Goal: Information Seeking & Learning: Compare options

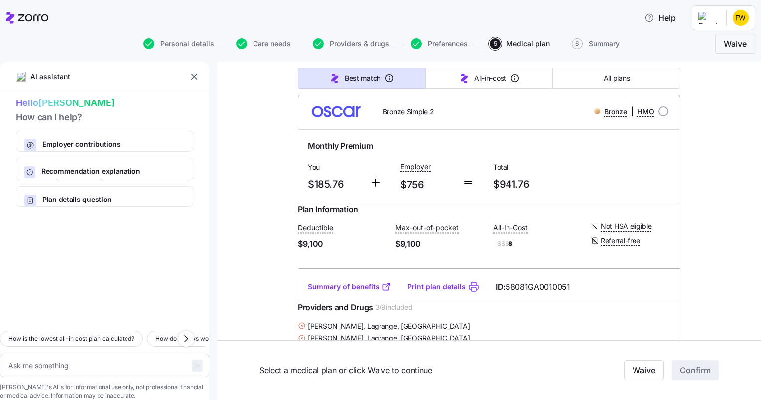
scroll to position [162, 0]
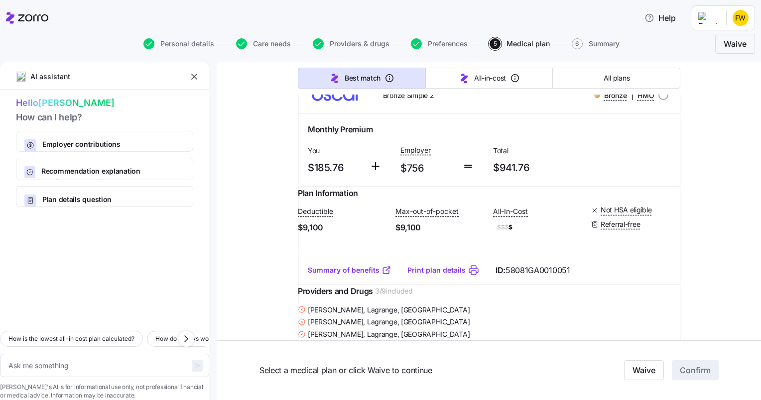
click at [347, 275] on link "Summary of benefits" at bounding box center [350, 270] width 84 height 10
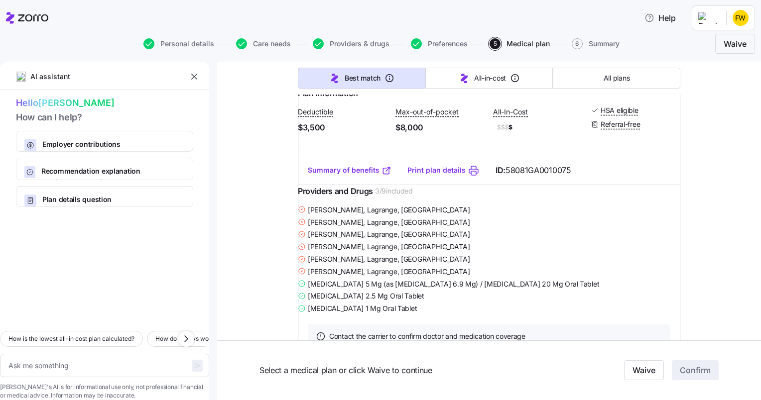
scroll to position [1398, 0]
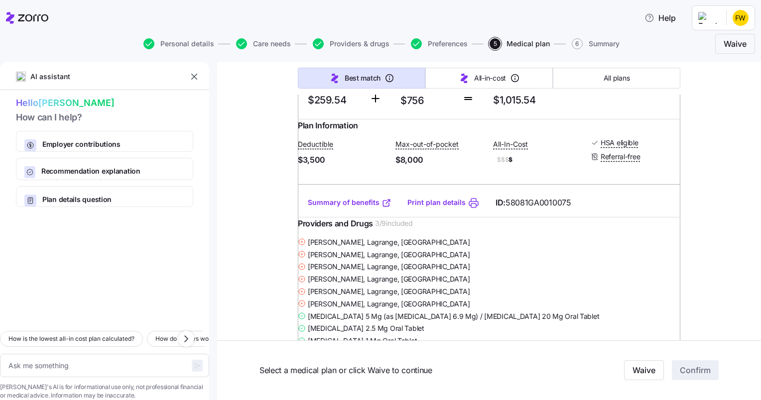
click at [357, 208] on link "Summary of benefits" at bounding box center [350, 203] width 84 height 10
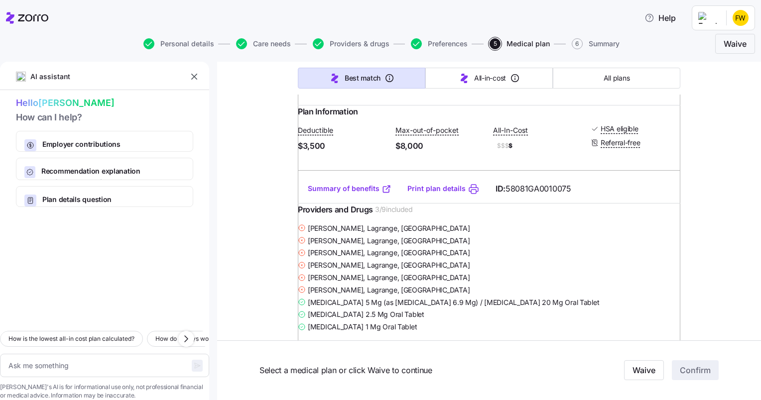
scroll to position [1392, 0]
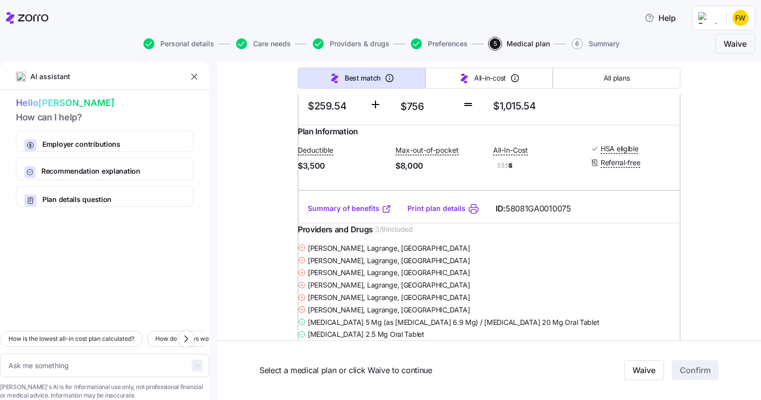
click at [354, 214] on link "Summary of benefits" at bounding box center [350, 209] width 84 height 10
